Goal: Task Accomplishment & Management: Manage account settings

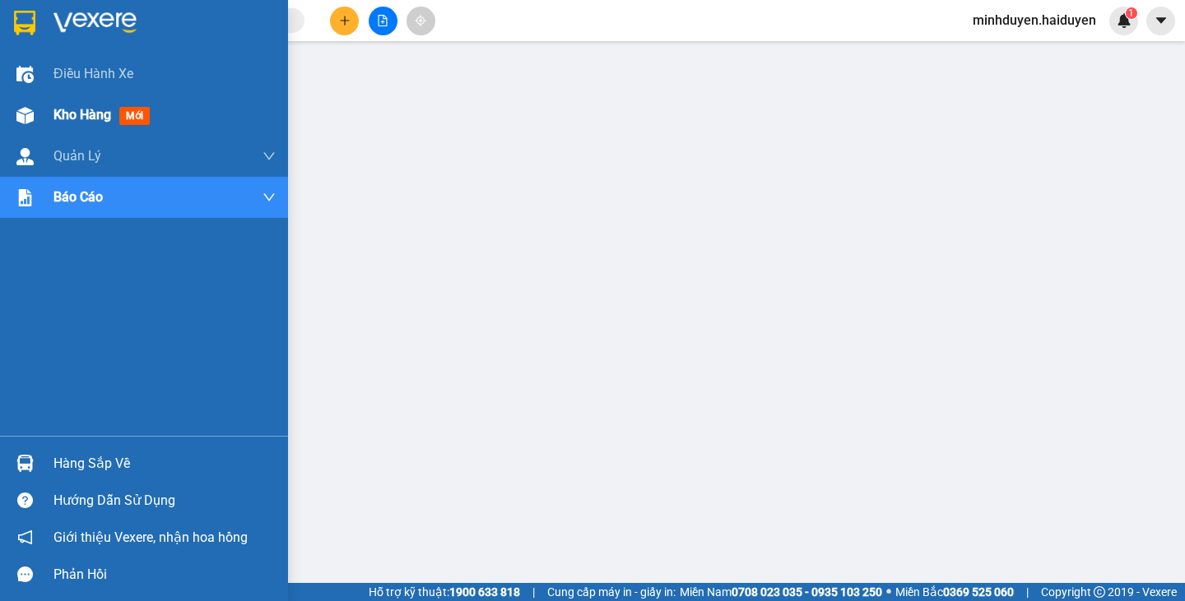
click at [82, 110] on span "Kho hàng" at bounding box center [82, 115] width 58 height 16
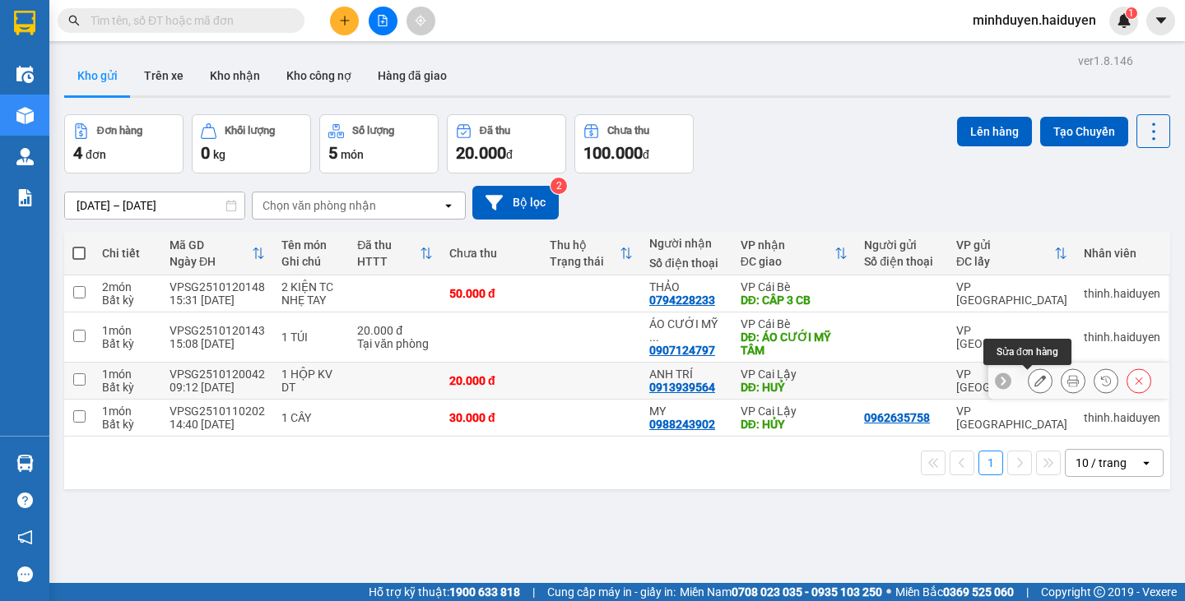
click at [1034, 377] on icon at bounding box center [1040, 381] width 12 height 12
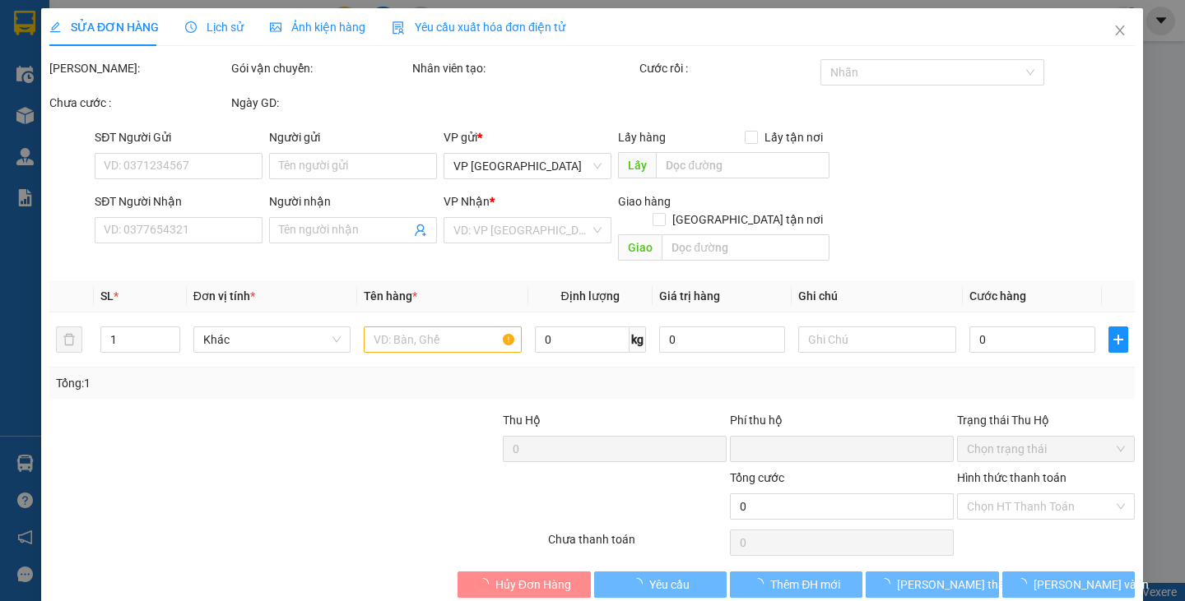
type input "0913939564"
type input "ANH TRÍ"
type input "HUỶ"
type input "0"
type input "20.000"
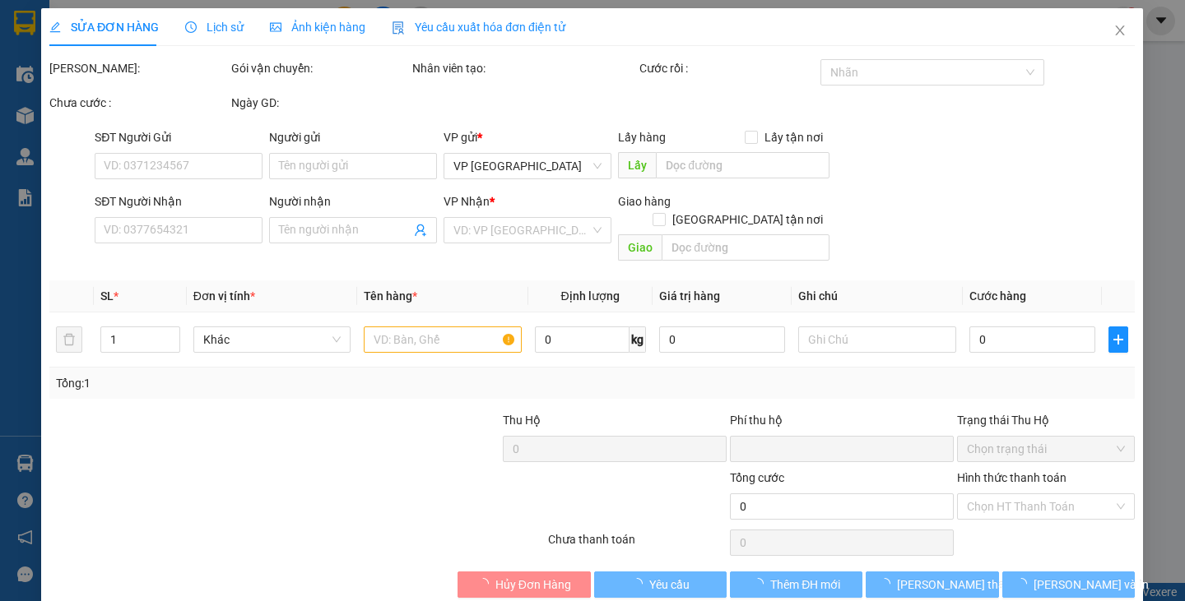
type input "20.000"
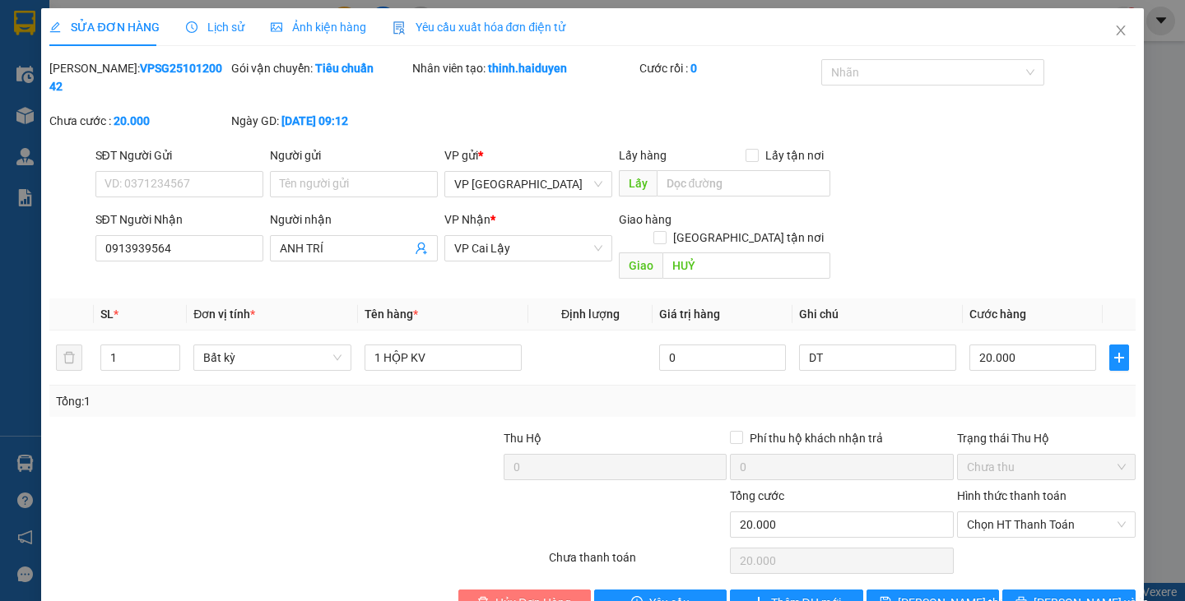
click at [531, 594] on span "Hủy Đơn Hàng" at bounding box center [533, 603] width 76 height 18
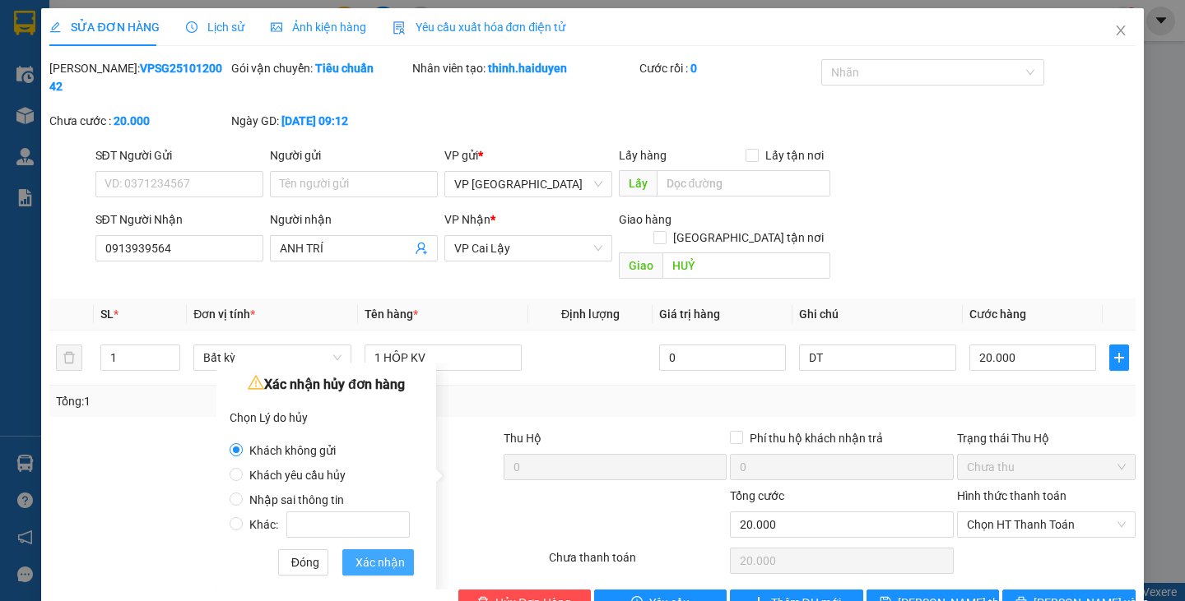
click at [395, 563] on span "Xác nhận" at bounding box center [379, 563] width 49 height 18
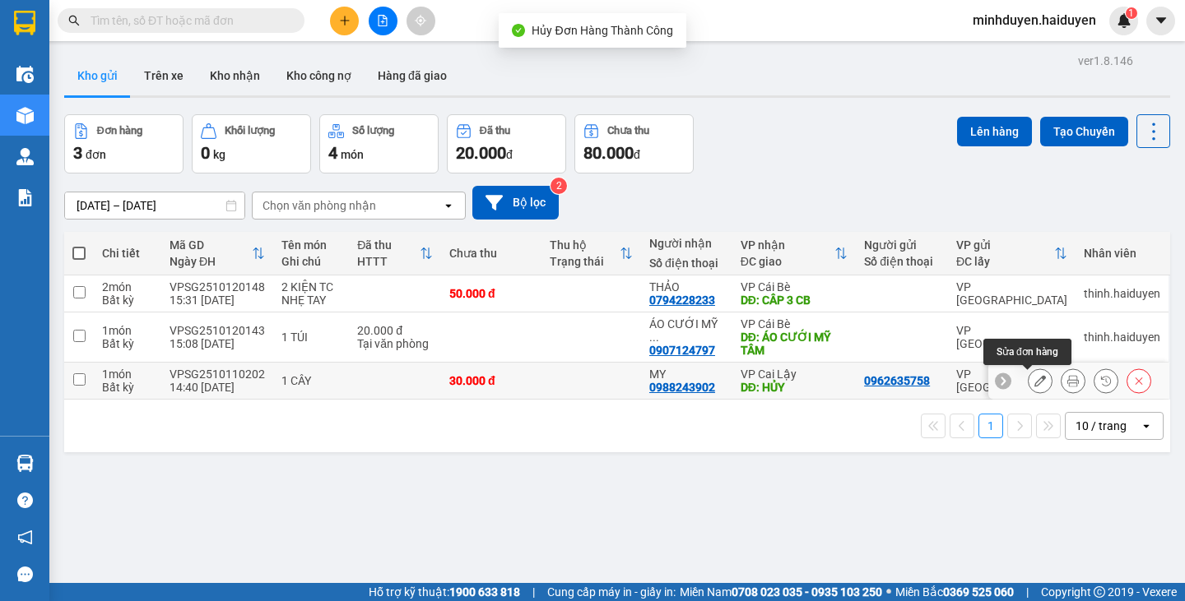
click at [1034, 378] on icon at bounding box center [1040, 381] width 12 height 12
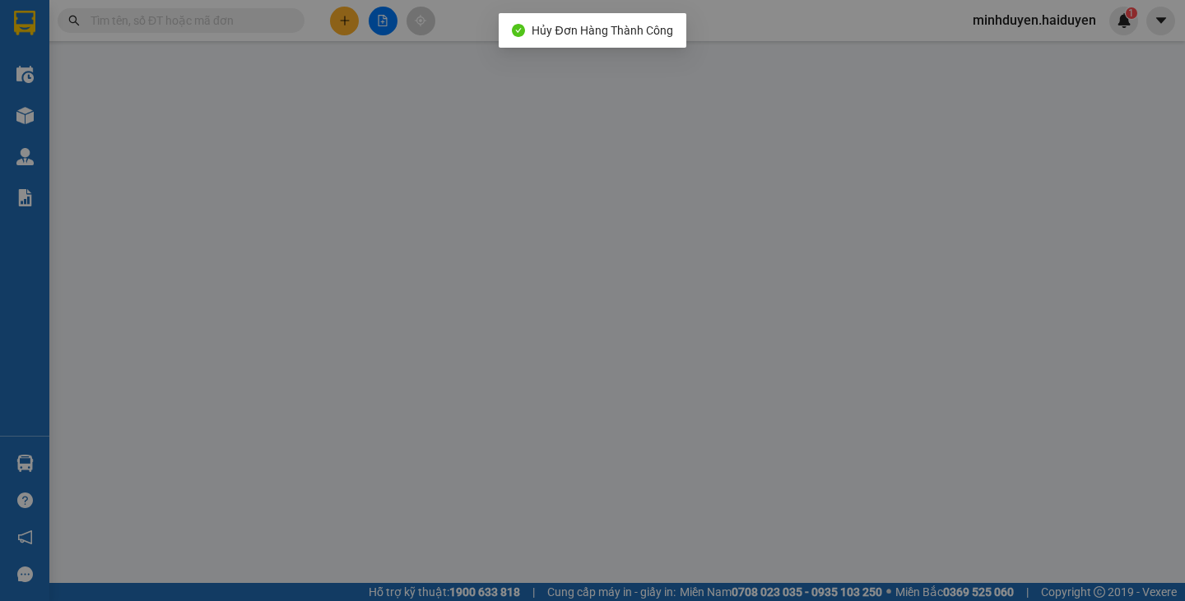
type input "0962635758"
type input "0988243902"
type input "MY"
type input "HỦY"
type input "0"
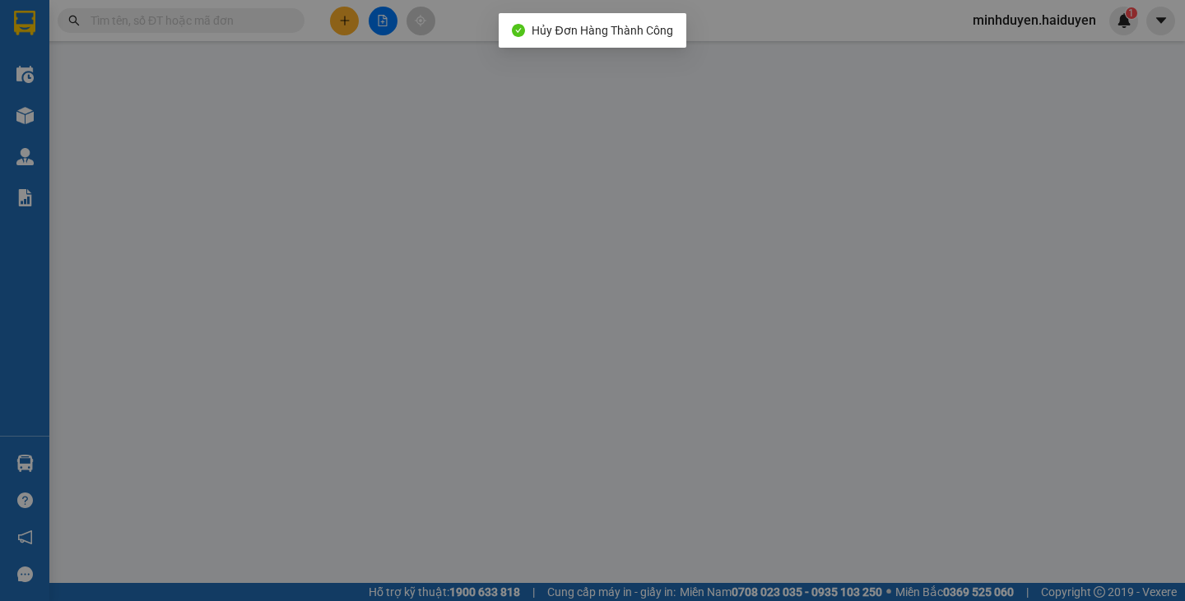
type input "30.000"
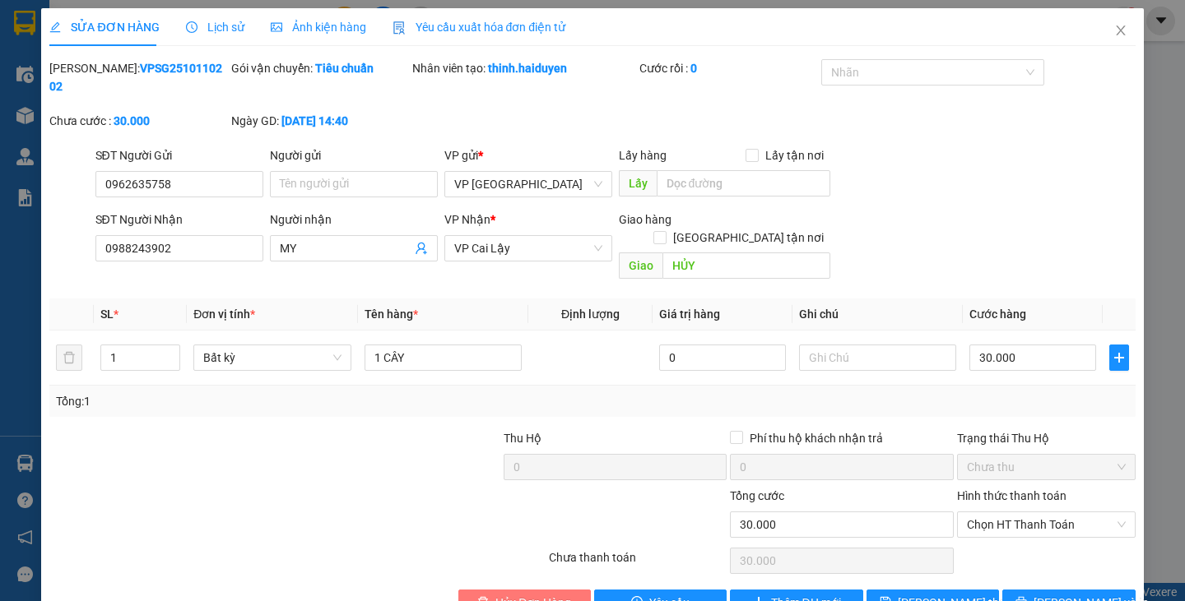
click at [471, 590] on button "Hủy Đơn Hàng" at bounding box center [524, 603] width 132 height 26
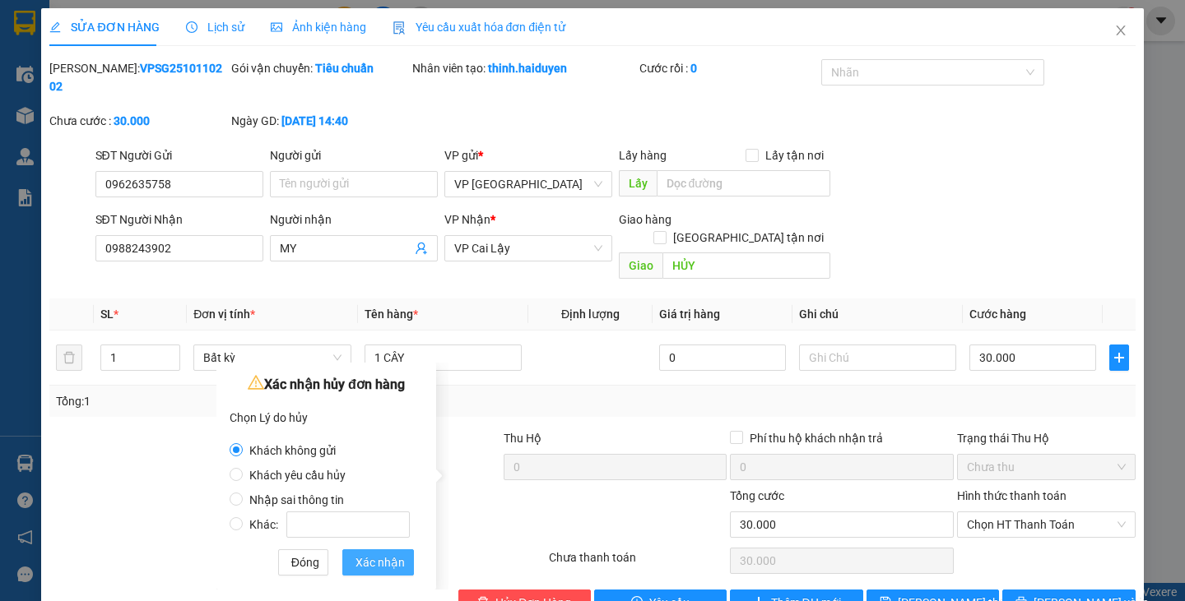
click at [385, 565] on span "Xác nhận" at bounding box center [379, 563] width 49 height 18
